Goal: Task Accomplishment & Management: Manage account settings

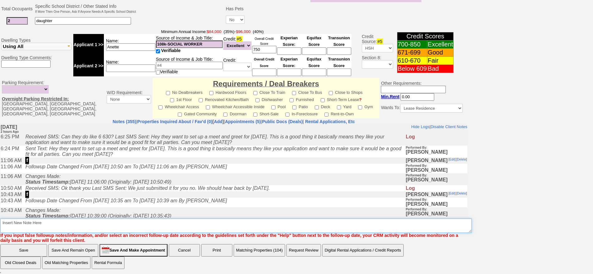
scroll to position [188, 0]
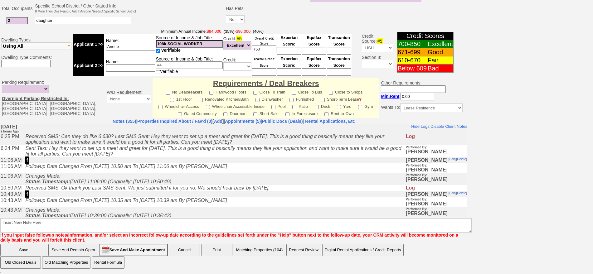
click at [212, 183] on td "Changes Made: Status Timestamp: 2025-10-14 11:06:00 (Originally: 2025-10-13 10:…" at bounding box center [213, 179] width 383 height 12
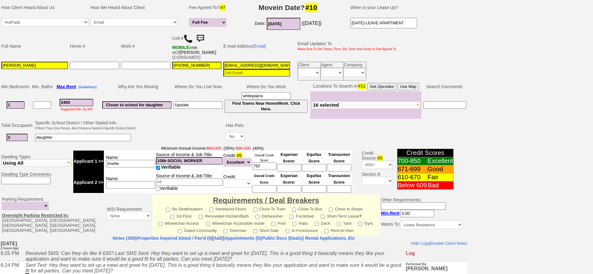
scroll to position [0, 0]
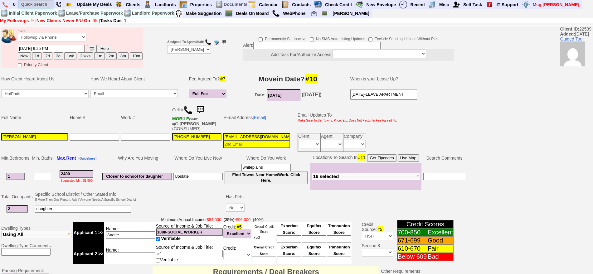
click at [45, 6] on input "text" at bounding box center [36, 4] width 34 height 8
click at [49, 4] on input "35 greenwood" at bounding box center [36, 4] width 34 height 8
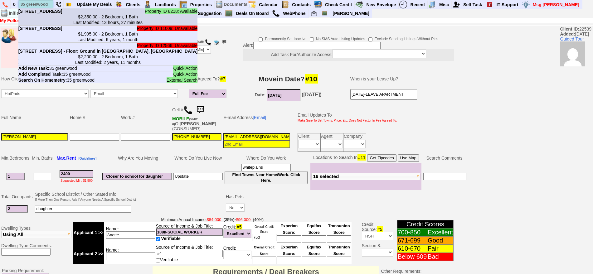
type input "35 greenwood"
click at [55, 19] on center "$2,350.00 - 2 Bedroom, 1 Bath Last Modified: 13 hours, 27 minutes" at bounding box center [107, 19] width 179 height 11
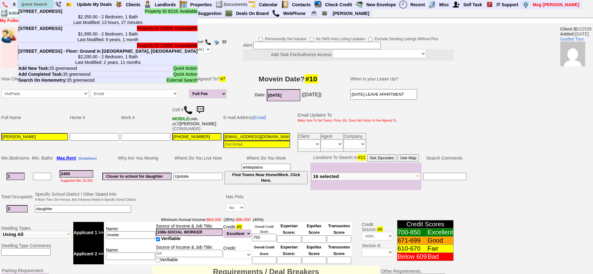
click at [46, 3] on input "text" at bounding box center [36, 4] width 34 height 8
paste input "646-963-4644"
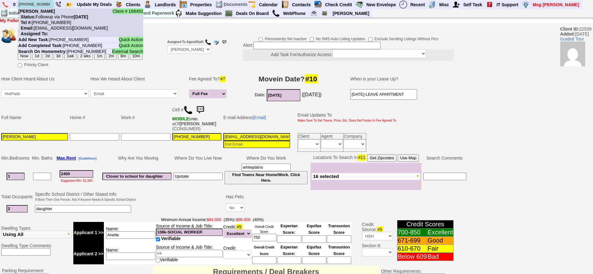
type input "646-963-4644"
click at [53, 14] on nobr "Status: Followup via Phone Monday, October 13th, 2025" at bounding box center [53, 16] width 70 height 5
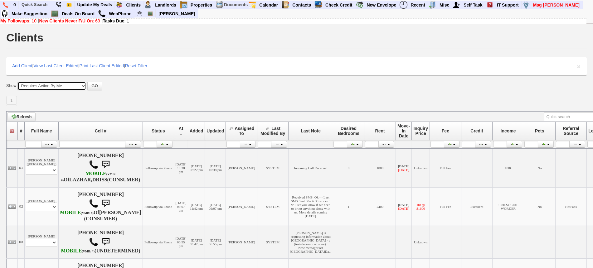
drag, startPoint x: 77, startPoint y: 84, endPoint x: 76, endPoint y: 88, distance: 3.9
click at [77, 84] on select "All New Clients Never Followed-Up On ------------------------------------------…" at bounding box center [51, 86] width 69 height 9
select select "clients.php?partitionpage=Assigned+To+Me"
click at [17, 82] on select "All New Clients Never Followed-Up On ------------------------------------------…" at bounding box center [51, 86] width 69 height 9
click at [99, 89] on button "GO" at bounding box center [94, 86] width 14 height 9
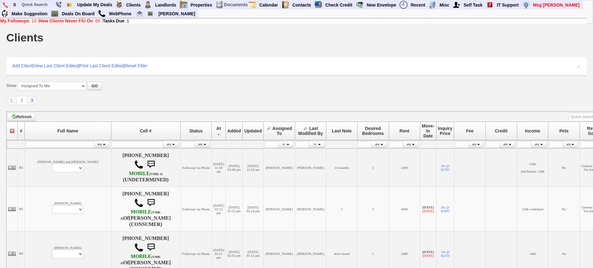
click at [36, 101] on link "3" at bounding box center [32, 100] width 10 height 9
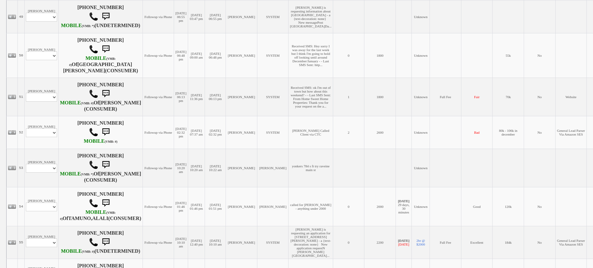
scroll to position [613, 0]
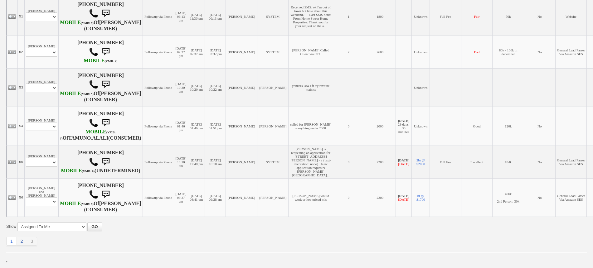
click at [22, 242] on link "2" at bounding box center [22, 241] width 10 height 9
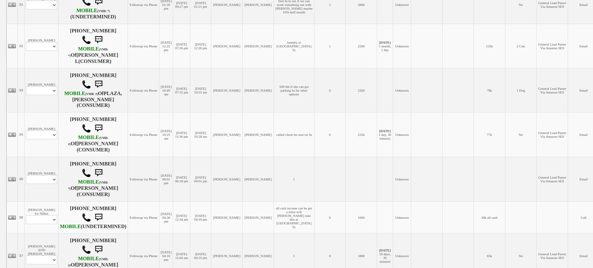
scroll to position [637, 0]
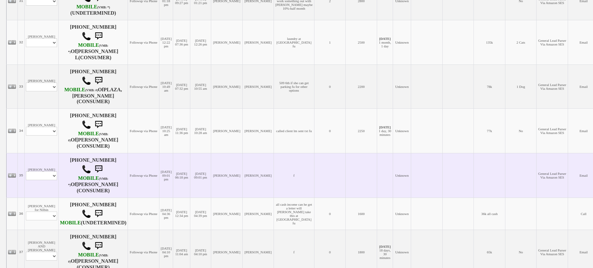
click at [161, 153] on td "10/14/2025 09:01 pm" at bounding box center [166, 175] width 14 height 45
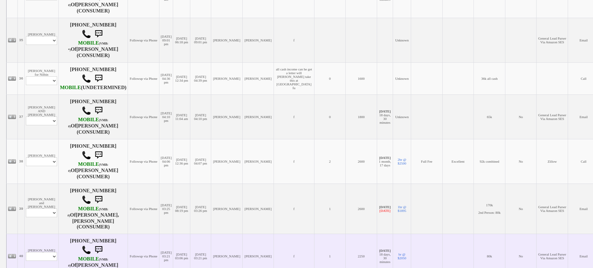
scroll to position [782, 0]
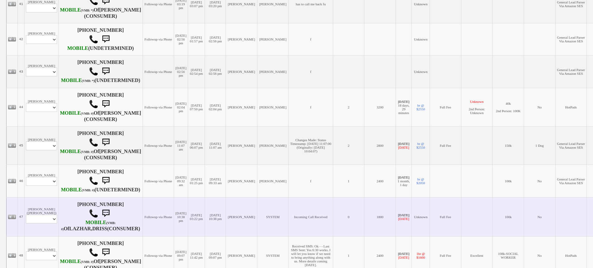
scroll to position [195, 0]
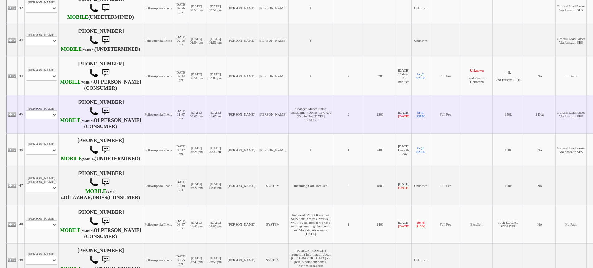
click at [35, 133] on td "[PERSON_NAME] Profile Edit Print Email Externally (Will Not Be Tracked In CRM) …" at bounding box center [42, 114] width 34 height 38
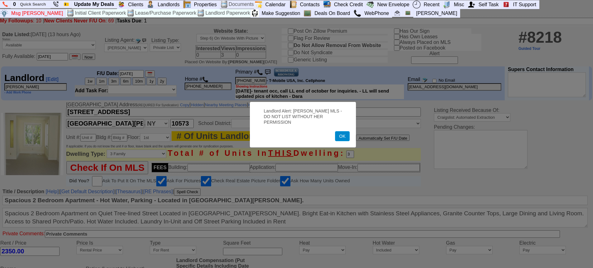
click at [341, 131] on button "OK" at bounding box center [342, 136] width 14 height 10
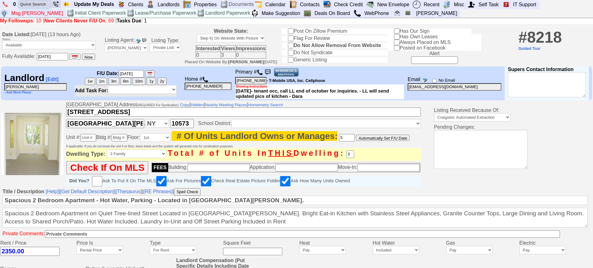
click at [44, 5] on input "text" at bounding box center [34, 4] width 31 height 8
paste input "914-506-0685"
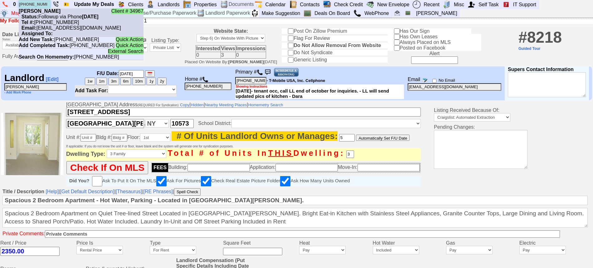
type input "914-506-0685"
click at [60, 20] on nobr "Tel #: 914-506-0685" at bounding box center [49, 22] width 60 height 5
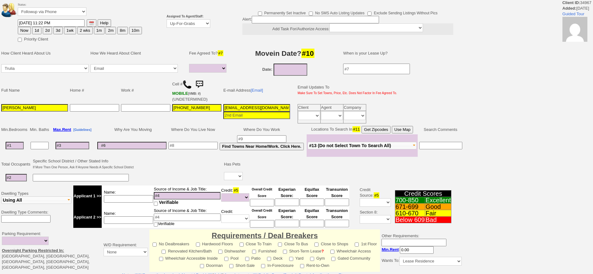
select select
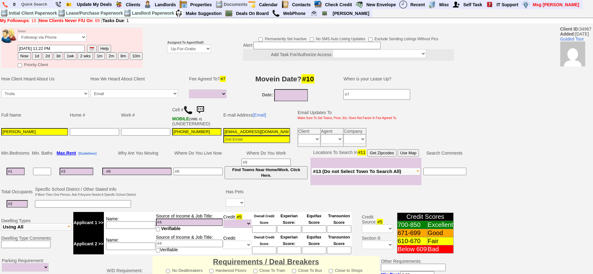
click at [38, 56] on button "1d" at bounding box center [36, 55] width 9 height 7
type input "10/14/2025 11:31 PM"
click at [160, 49] on td at bounding box center [156, 48] width 19 height 42
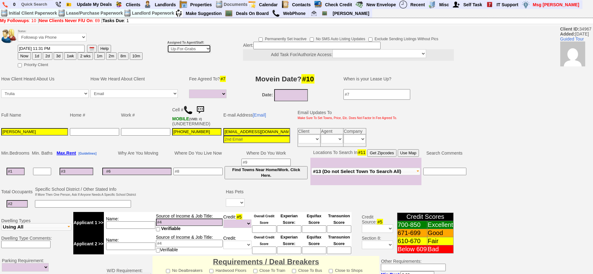
click at [183, 49] on select "Up-For-Grabs ***** STAFF ***** Bob Bruno 914-419-3579 Cristy Liberto 914-486-10…" at bounding box center [189, 49] width 44 height 8
select select "148"
click at [167, 45] on select "Up-For-Grabs ***** STAFF ***** Bob Bruno 914-419-3579 Cristy Liberto 914-486-10…" at bounding box center [189, 49] width 44 height 8
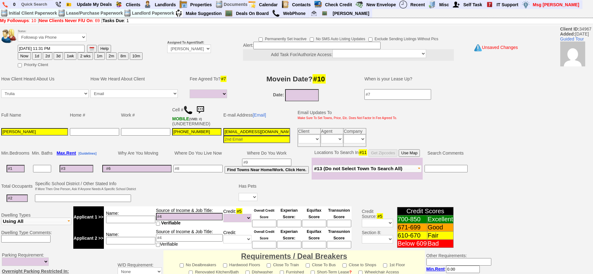
drag, startPoint x: 30, startPoint y: 129, endPoint x: 0, endPoint y: 132, distance: 30.2
click at [0, 132] on td "Full Name Home # Work # Cell # MOBILE (VMB: #) (UNDETERMINED) E-mail Address [E…" at bounding box center [256, 126] width 512 height 46
paste input "Jorge Cardenas"
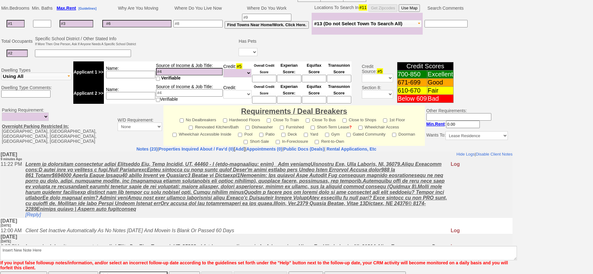
scroll to position [170, 0]
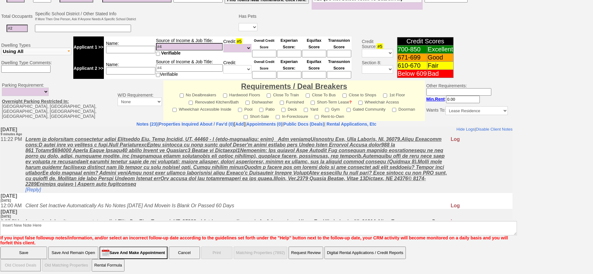
type input "Jorge Cardenas"
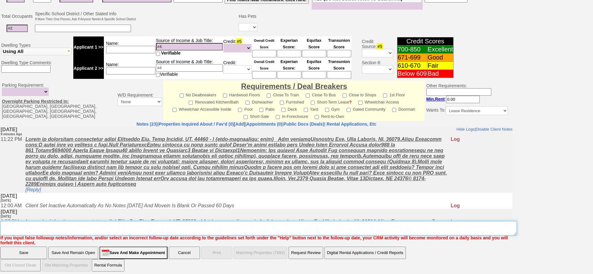
click at [282, 224] on textarea "Insert New Note Here" at bounding box center [258, 228] width 516 height 14
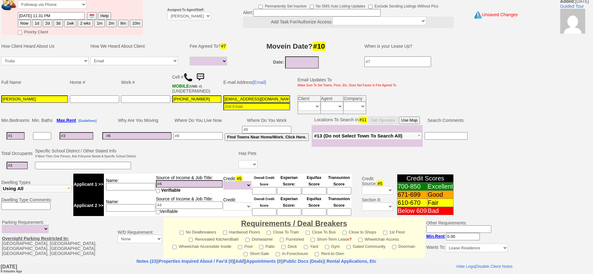
scroll to position [0, 0]
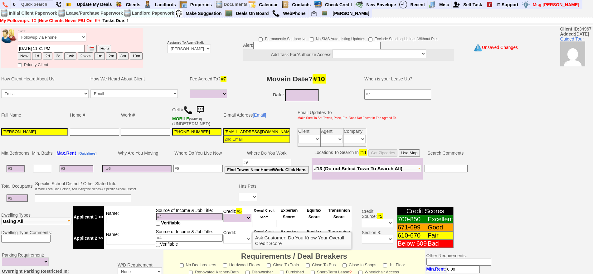
type textarea "greenwood or oak fu"
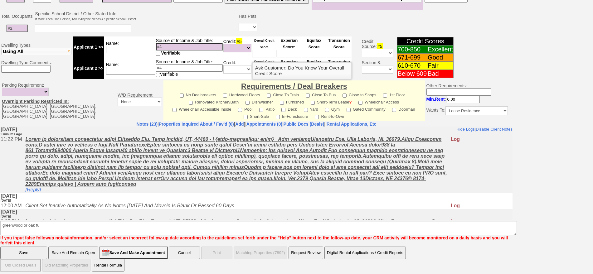
click input "Save" at bounding box center [23, 253] width 47 height 12
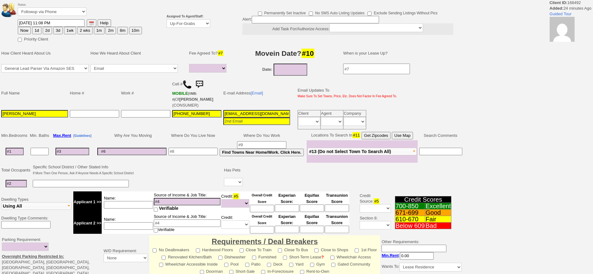
select select
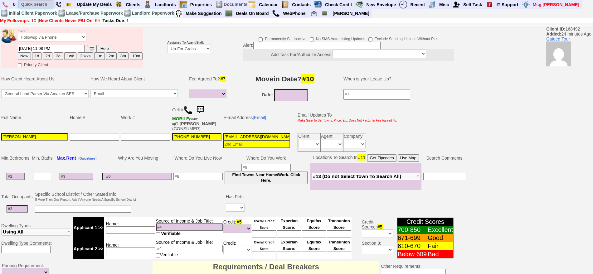
click at [30, 6] on input "text" at bounding box center [36, 4] width 34 height 8
click at [46, 5] on input "44 [PERSON_NAME]" at bounding box center [36, 4] width 34 height 8
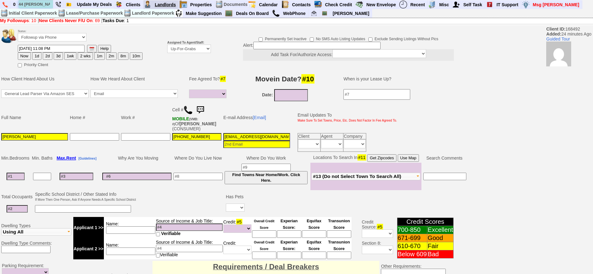
type input "44 [PERSON_NAME]"
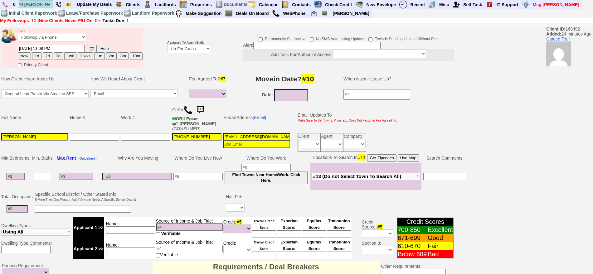
click at [198, 39] on td "Assigned To Agent/Staff: Up-For-Grabs ***** STAFF ***** [PERSON_NAME] [PHONE_NU…" at bounding box center [189, 48] width 46 height 42
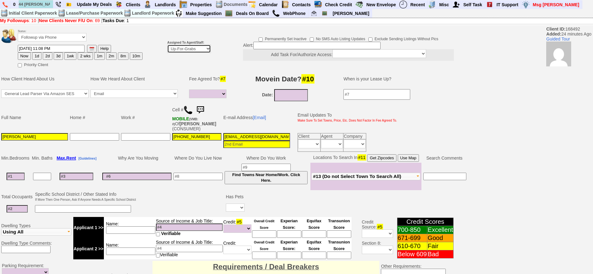
click at [197, 50] on select "Up-For-Grabs ***** STAFF ***** [PERSON_NAME] [PHONE_NUMBER] [PERSON_NAME] [PHON…" at bounding box center [189, 49] width 44 height 8
select select "148"
click at [167, 45] on select "Up-For-Grabs ***** STAFF ***** [PERSON_NAME] [PHONE_NUMBER] [PERSON_NAME] [PHON…" at bounding box center [189, 49] width 44 height 8
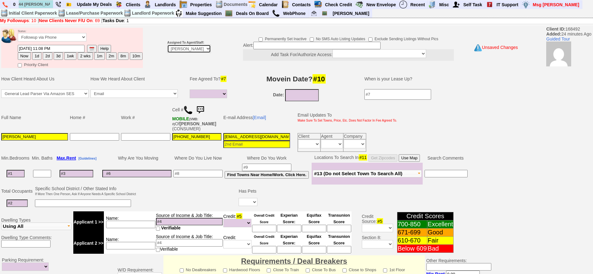
scroll to position [175, 0]
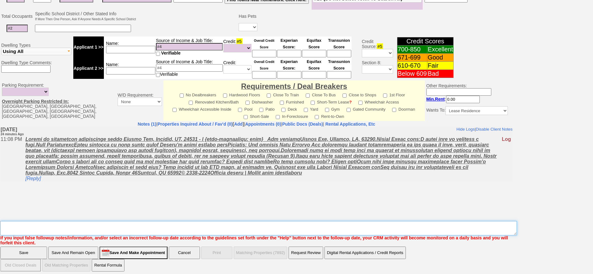
click at [297, 230] on textarea "Insert New Note Here" at bounding box center [258, 228] width 516 height 14
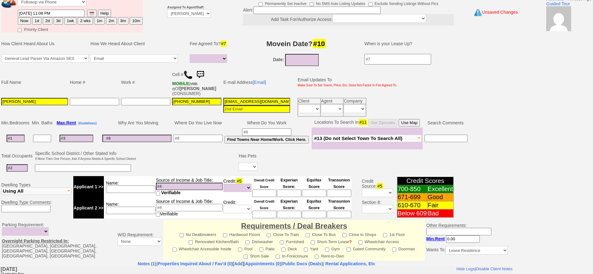
scroll to position [0, 0]
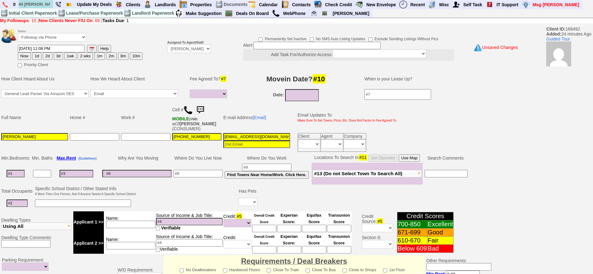
type textarea "flip to hillside fu"
click at [37, 54] on button "1d" at bounding box center [36, 55] width 9 height 7
type input "[DATE] 11:32 PM"
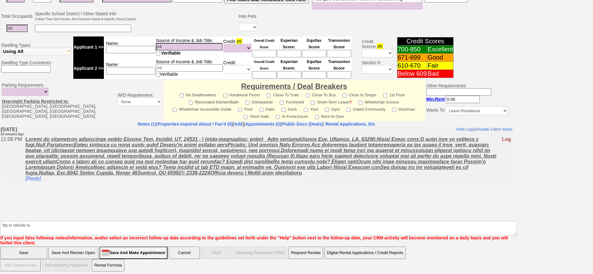
click at [27, 251] on input "Save" at bounding box center [23, 253] width 47 height 12
